Goal: Check status: Check status

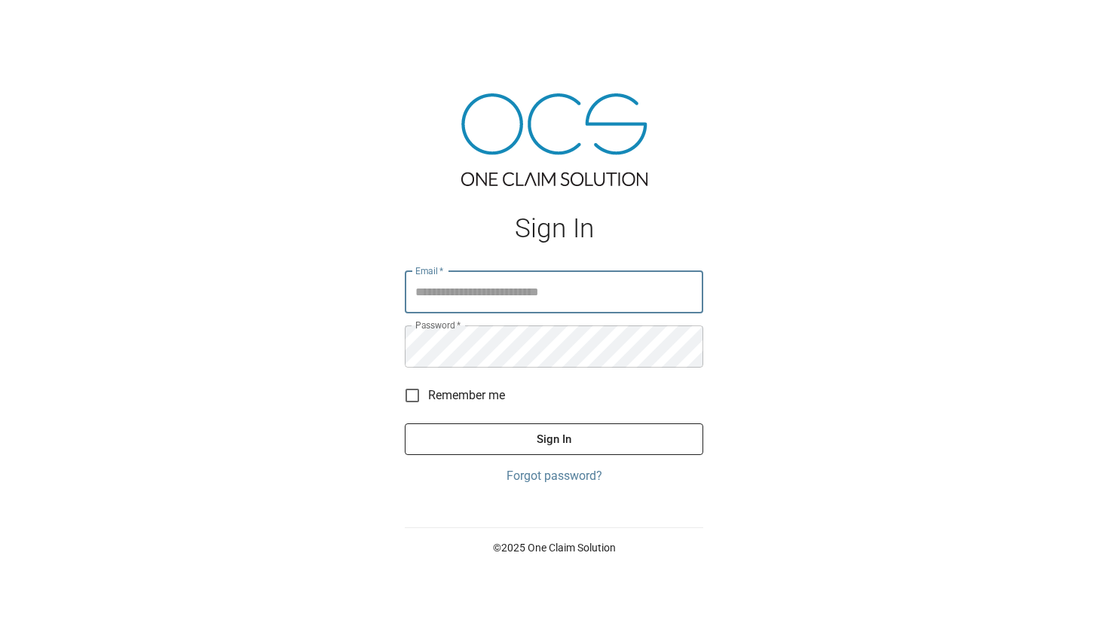
click at [500, 292] on input "Email   *" at bounding box center [554, 292] width 298 height 42
type input "**********"
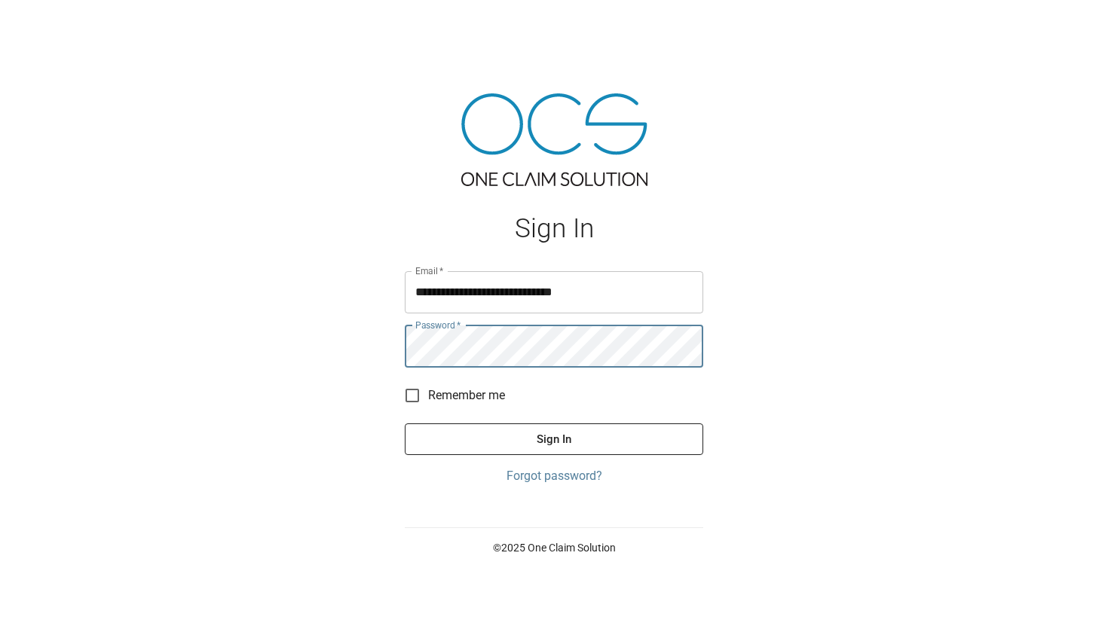
click at [405, 423] on button "Sign In" at bounding box center [554, 439] width 298 height 32
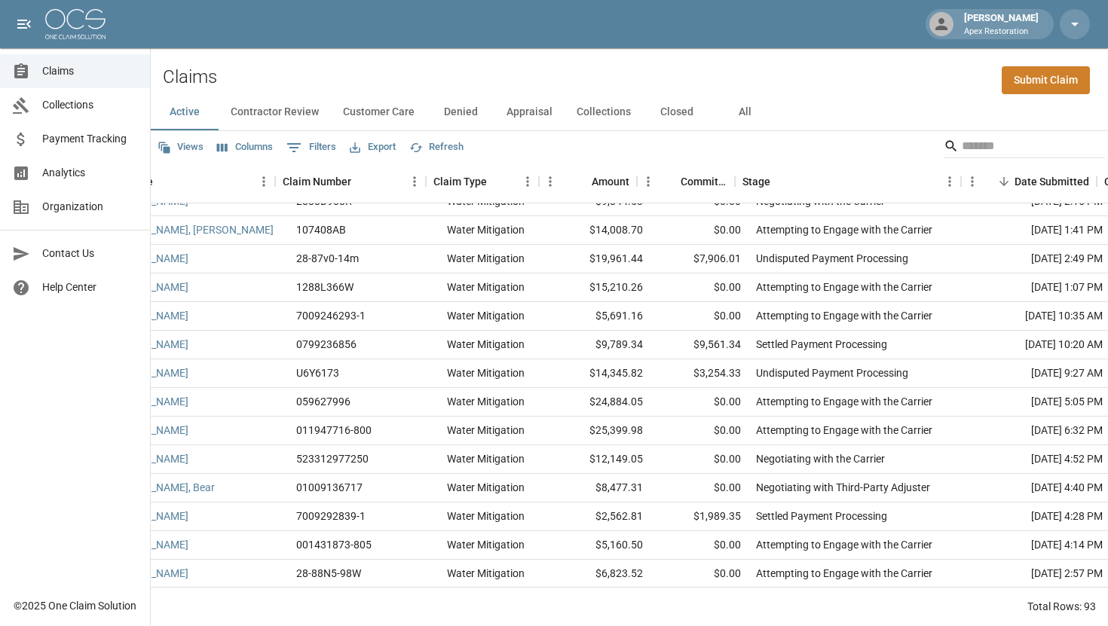
scroll to position [703, 87]
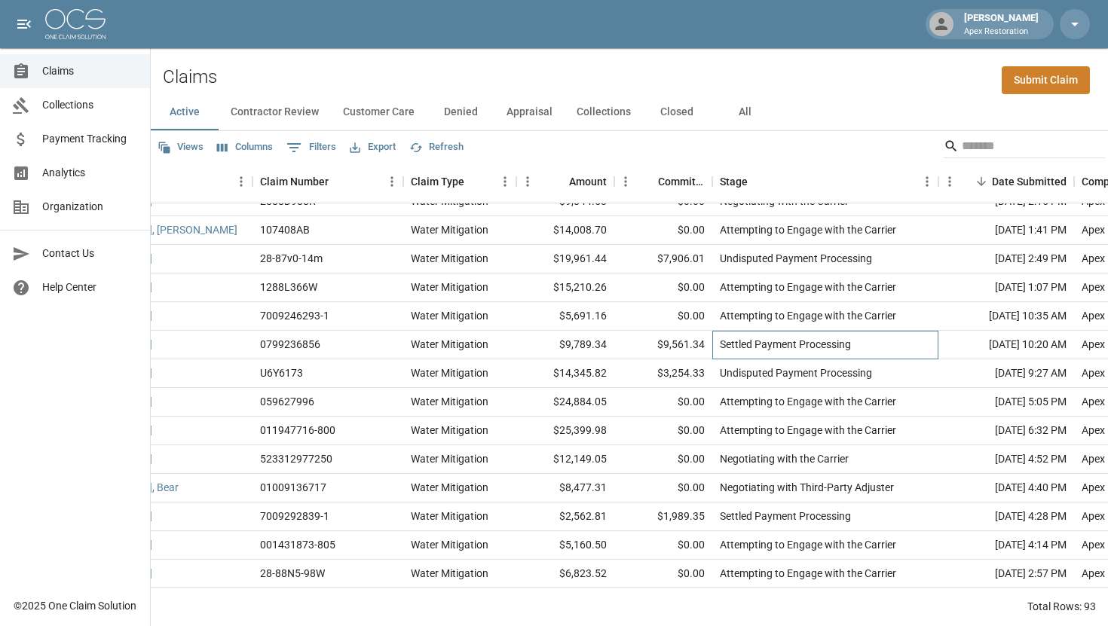
click at [721, 344] on div "Settled Payment Processing" at bounding box center [785, 344] width 131 height 15
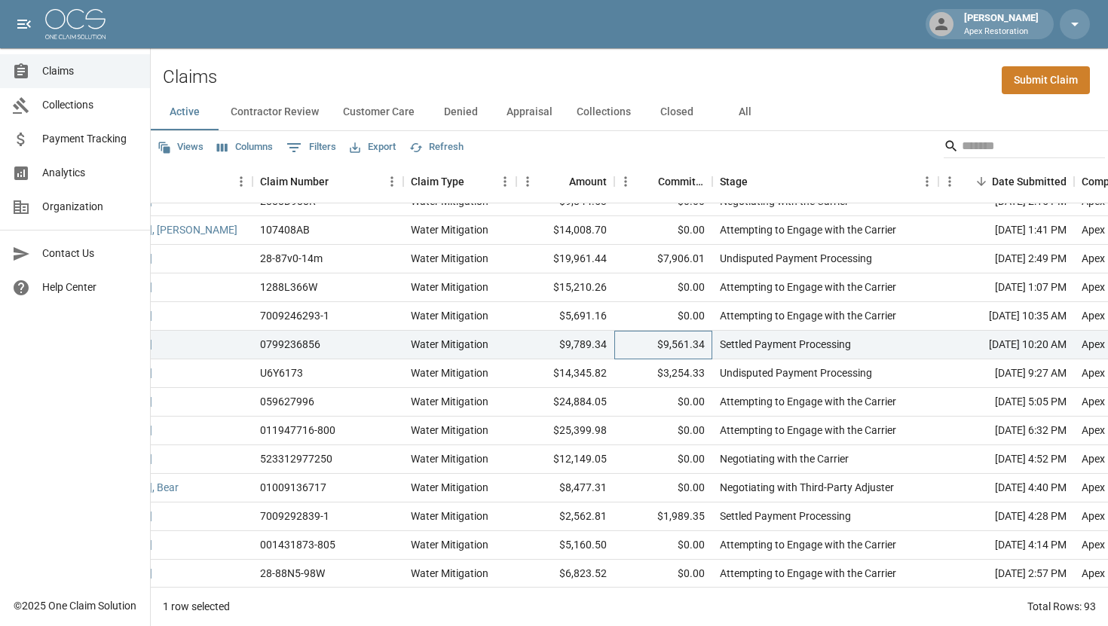
click at [660, 342] on div "$9,561.34" at bounding box center [663, 345] width 98 height 29
click at [756, 348] on div "Settled Payment Processing" at bounding box center [785, 344] width 131 height 15
click at [725, 371] on div "Undisputed Payment Processing" at bounding box center [796, 372] width 152 height 15
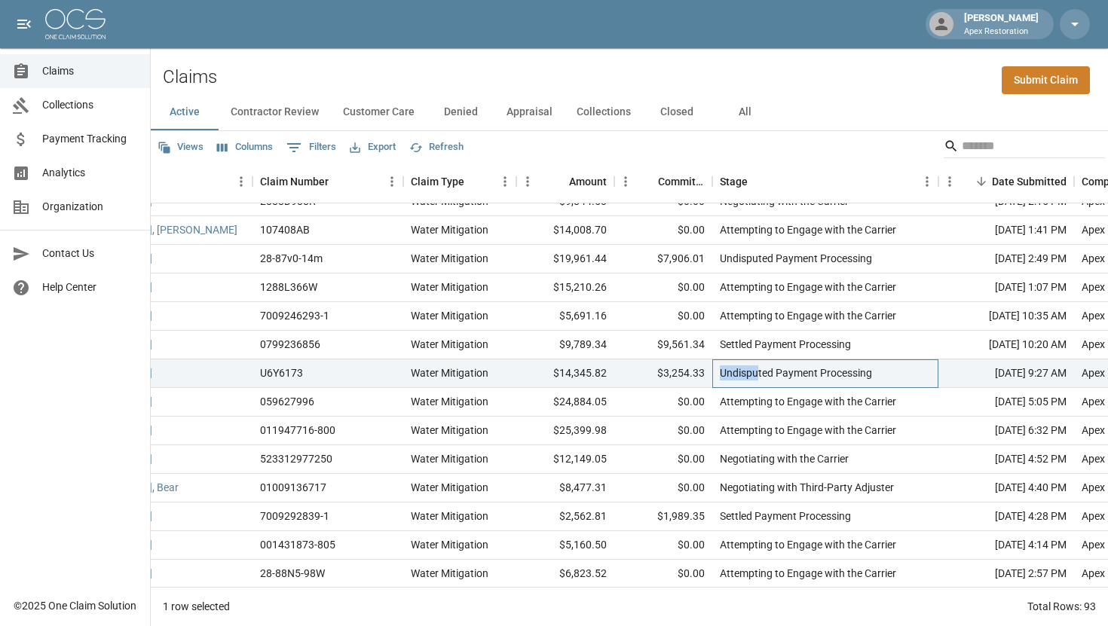
drag, startPoint x: 723, startPoint y: 371, endPoint x: 757, endPoint y: 371, distance: 34.7
click at [757, 371] on div "Undisputed Payment Processing" at bounding box center [796, 372] width 152 height 15
click at [688, 374] on div "$3,254.33" at bounding box center [663, 373] width 98 height 29
click at [580, 373] on div "$14,345.82" at bounding box center [565, 373] width 98 height 29
drag, startPoint x: 658, startPoint y: 371, endPoint x: 710, endPoint y: 371, distance: 52.0
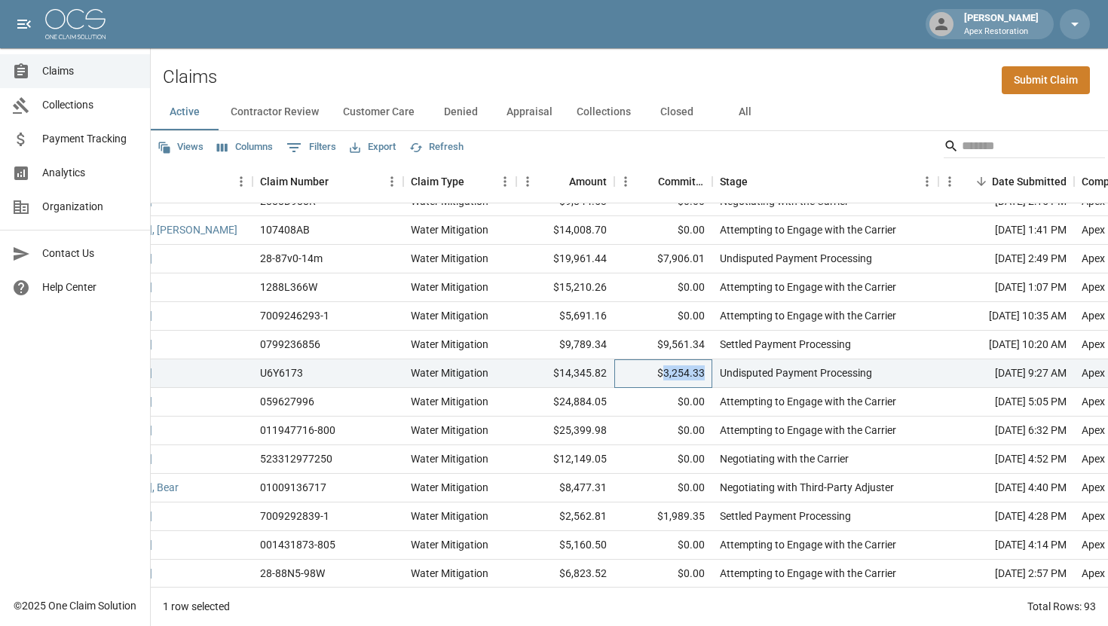
click at [710, 371] on div "$3,254.33" at bounding box center [663, 373] width 98 height 29
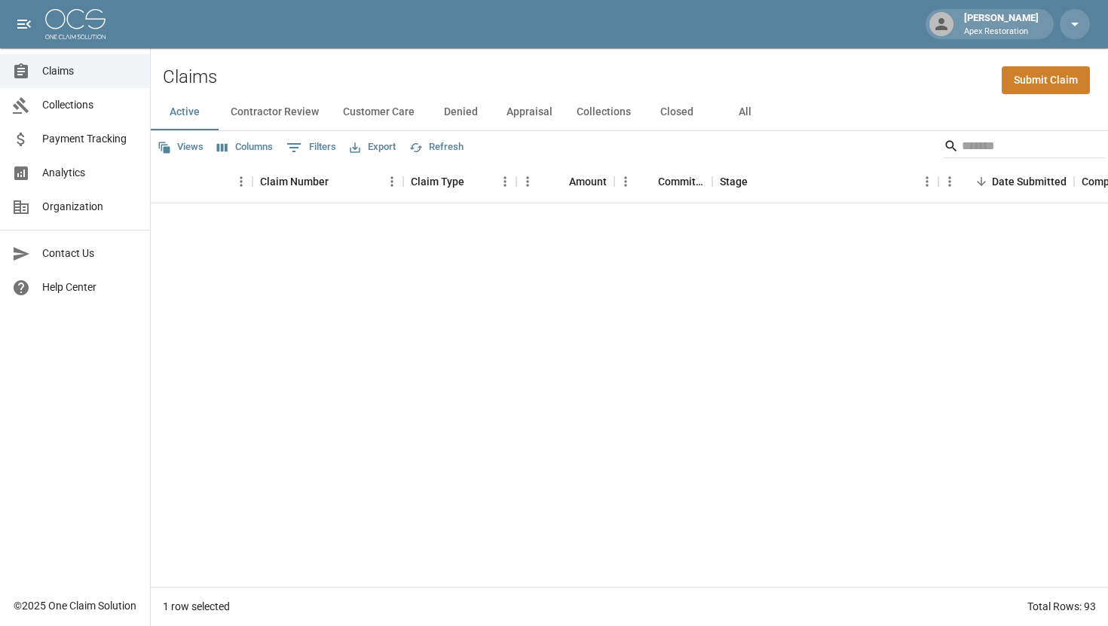
scroll to position [0, 87]
